Goal: Go to known website: Access a specific website the user already knows

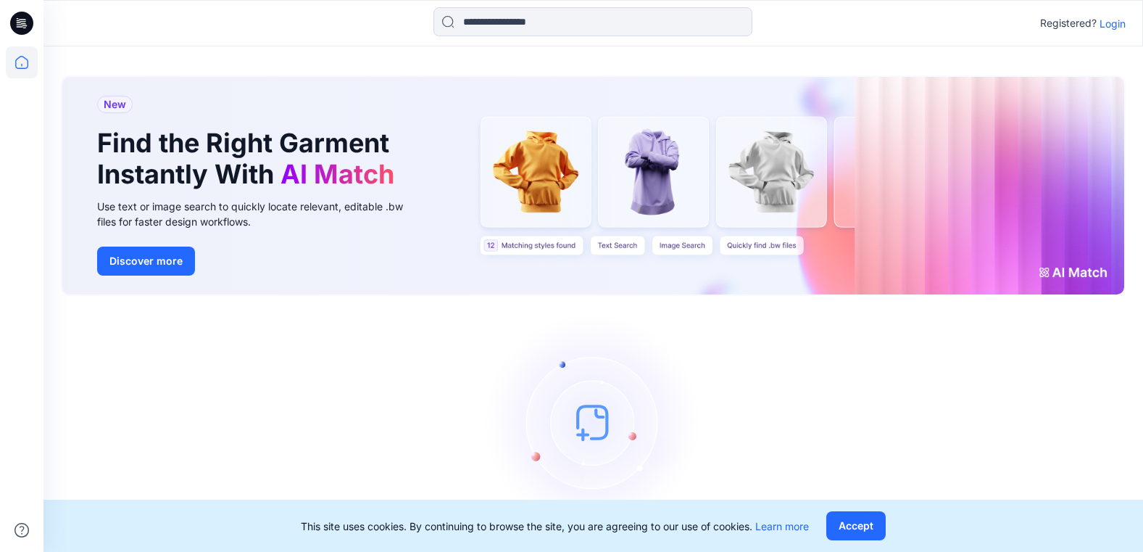
click at [1108, 25] on p "Login" at bounding box center [1113, 23] width 26 height 15
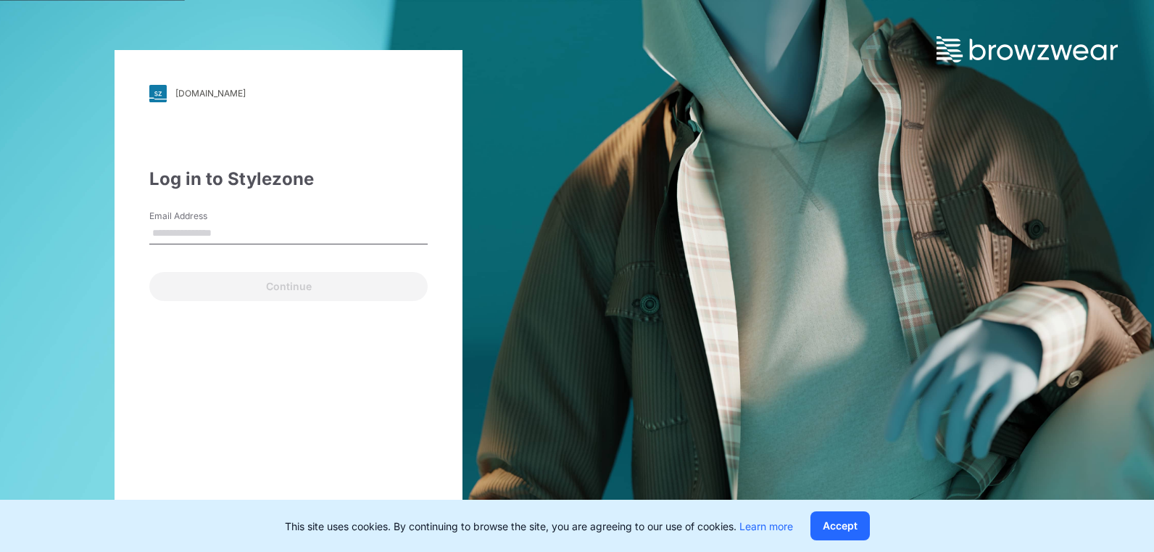
click at [232, 232] on input "Email Address" at bounding box center [288, 234] width 278 height 22
type input "**********"
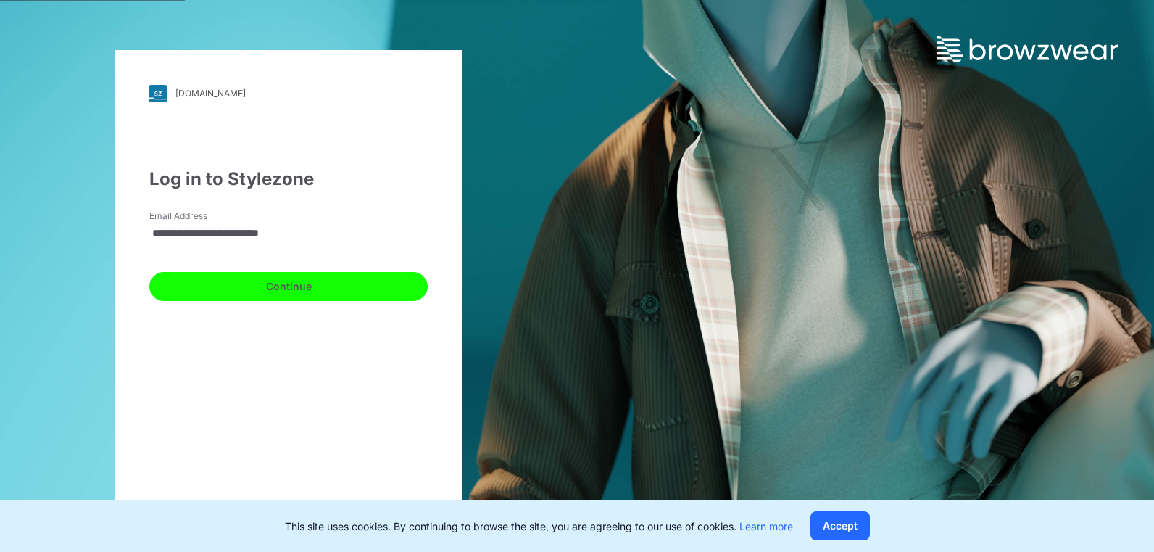
click at [237, 280] on button "Continue" at bounding box center [288, 286] width 278 height 29
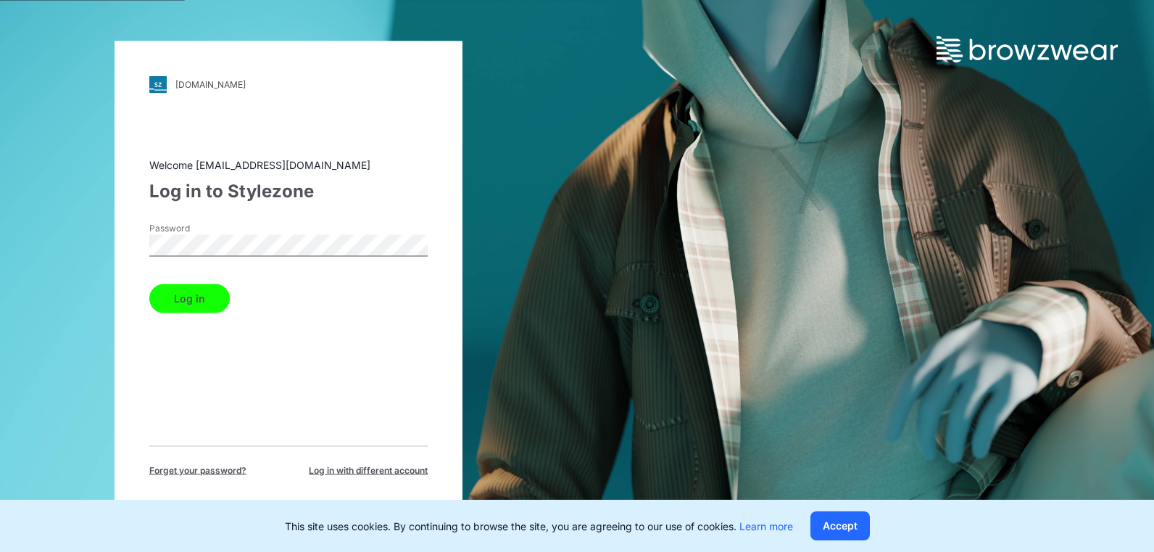
click at [200, 294] on button "Log in" at bounding box center [189, 297] width 80 height 29
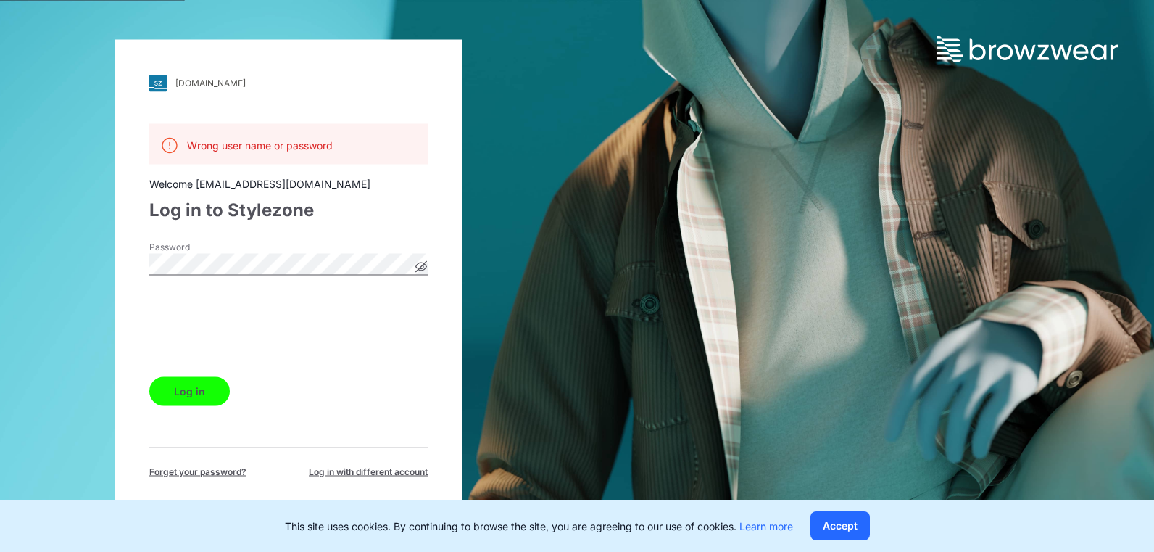
click at [210, 399] on button "Log in" at bounding box center [189, 390] width 80 height 29
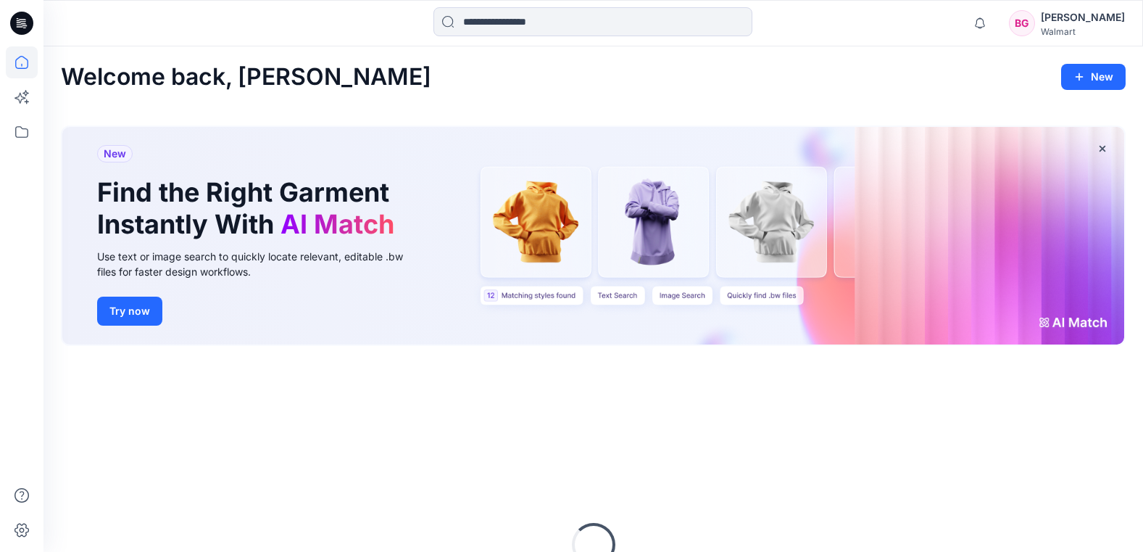
click at [301, 318] on div "Try now" at bounding box center [260, 311] width 326 height 29
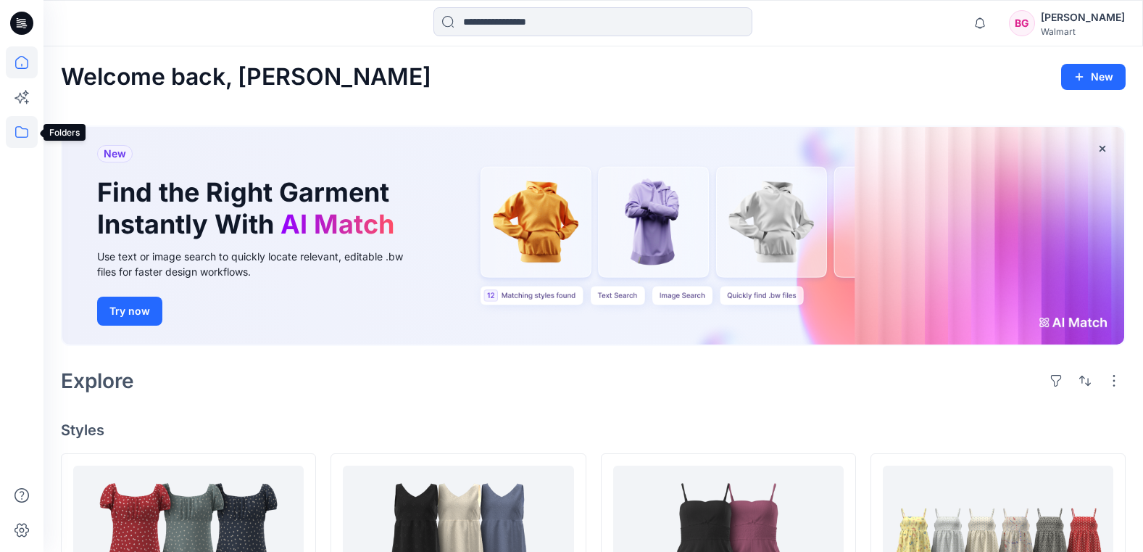
click at [20, 133] on icon at bounding box center [22, 132] width 32 height 32
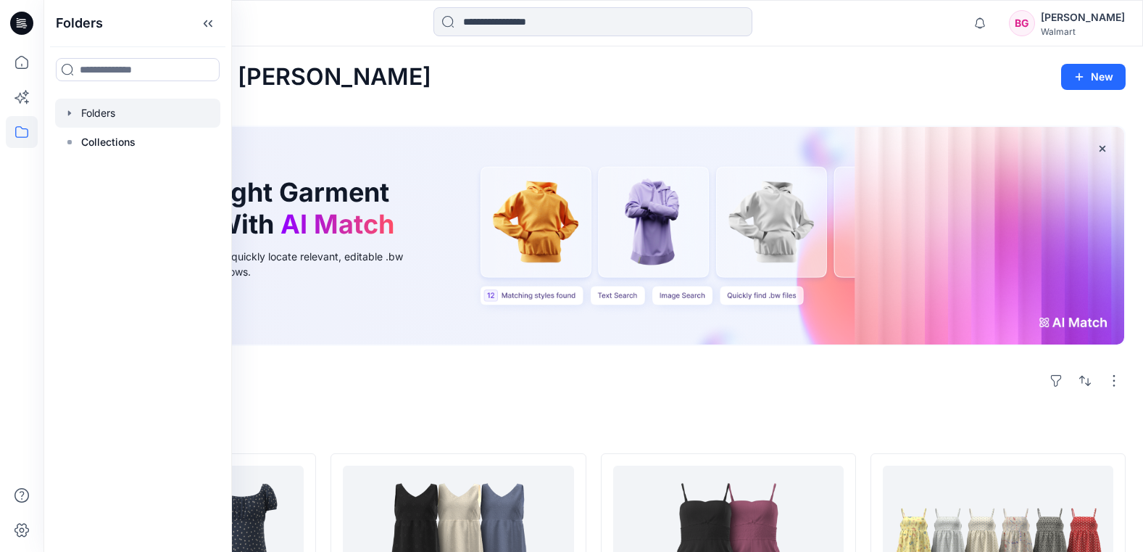
click at [104, 114] on div at bounding box center [137, 113] width 165 height 29
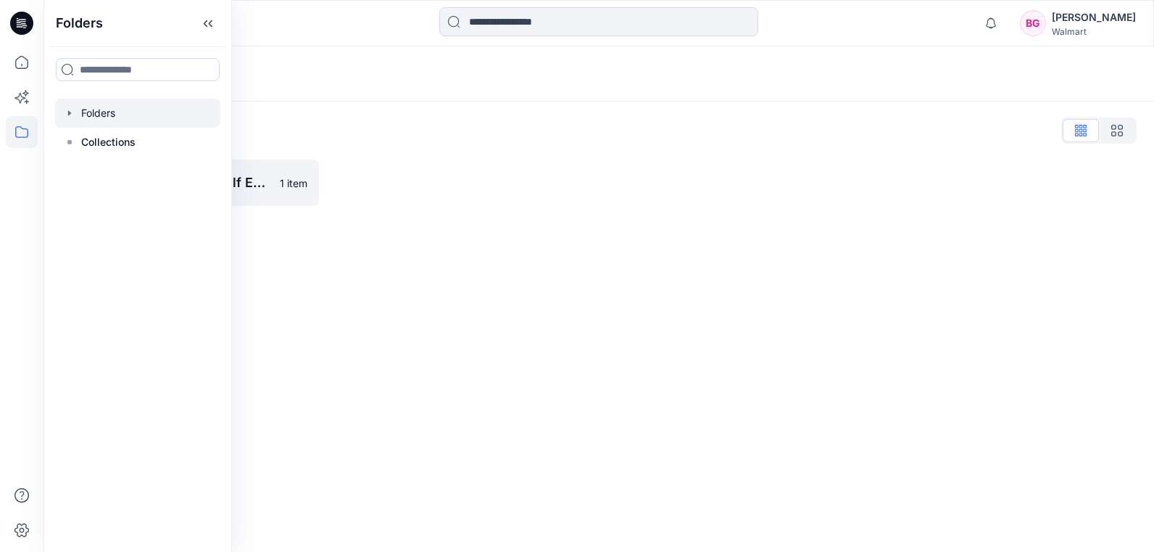
click at [292, 123] on div "Folders List" at bounding box center [599, 130] width 1076 height 23
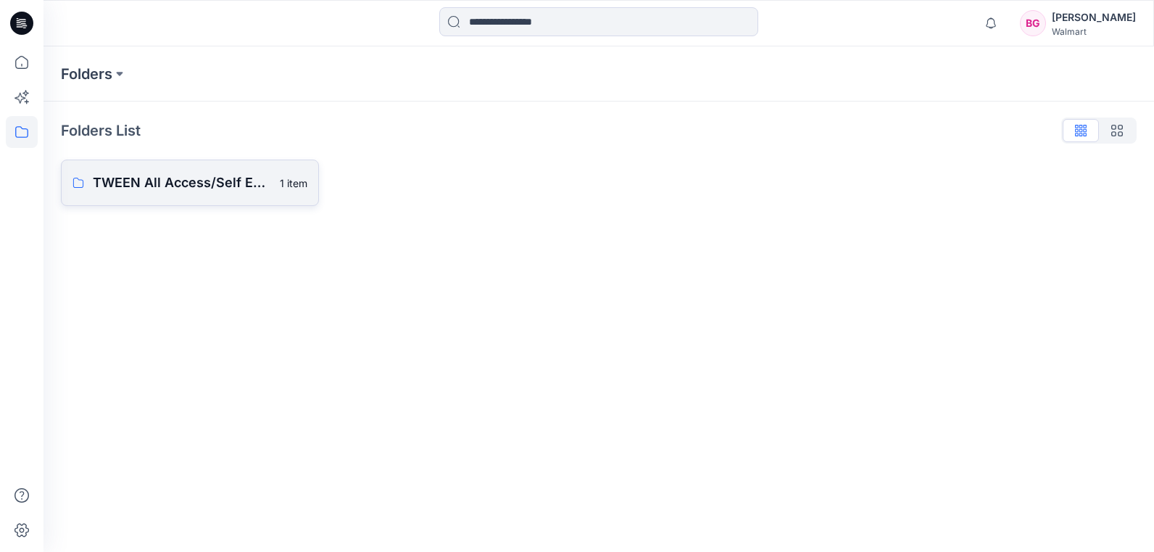
click at [265, 190] on p "TWEEN All Access/Self Esteem D33 Girls" at bounding box center [182, 183] width 178 height 20
